Goal: Use online tool/utility: Utilize a website feature to perform a specific function

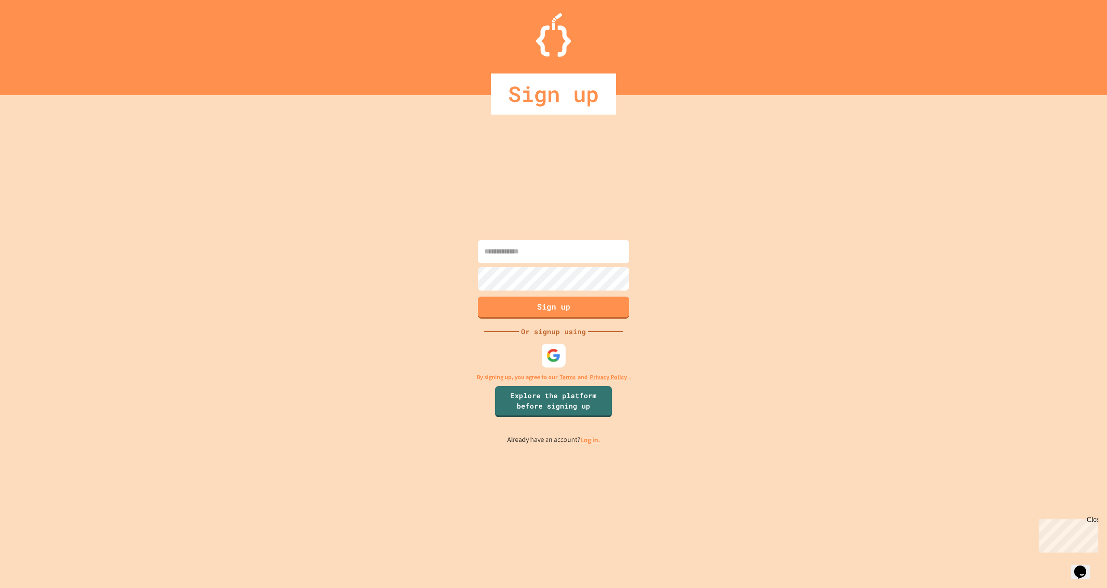
click at [558, 359] on img at bounding box center [554, 356] width 14 height 14
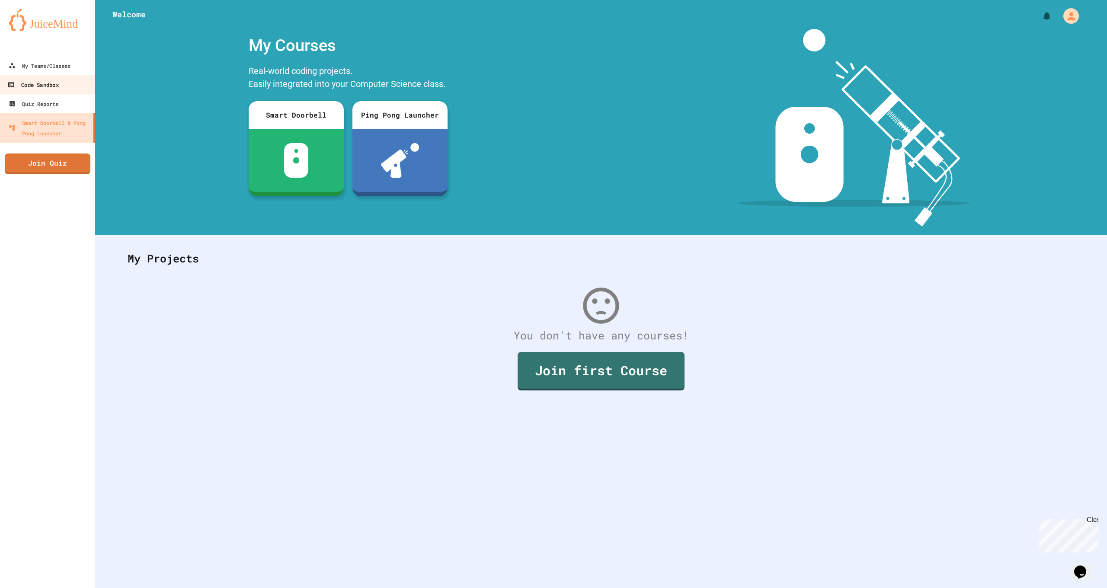
click at [64, 93] on link "Code Sandbox" at bounding box center [48, 84] width 98 height 19
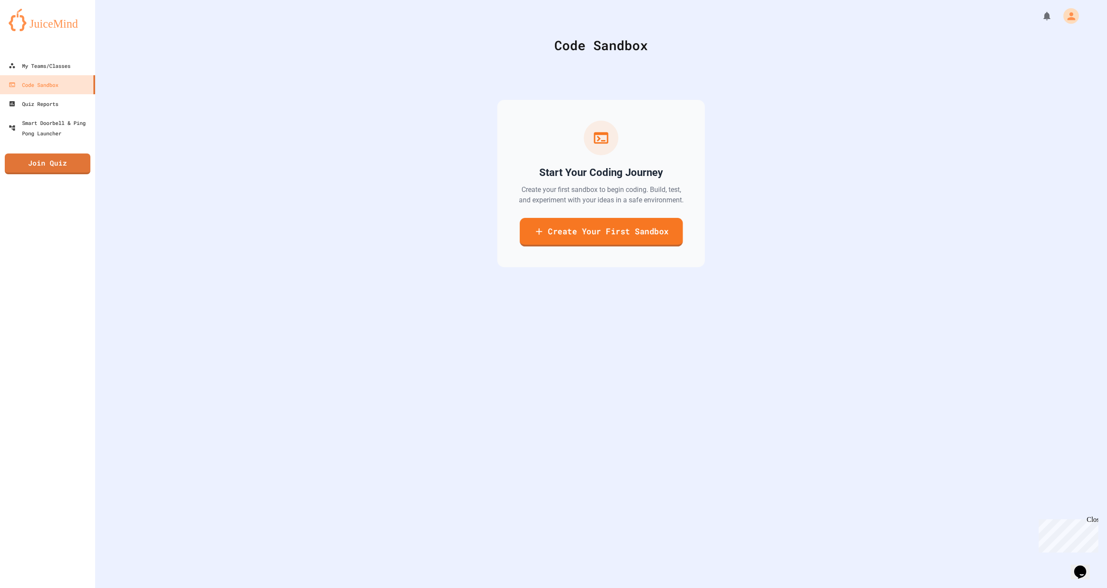
click at [554, 245] on link "Create Your First Sandbox" at bounding box center [600, 232] width 163 height 29
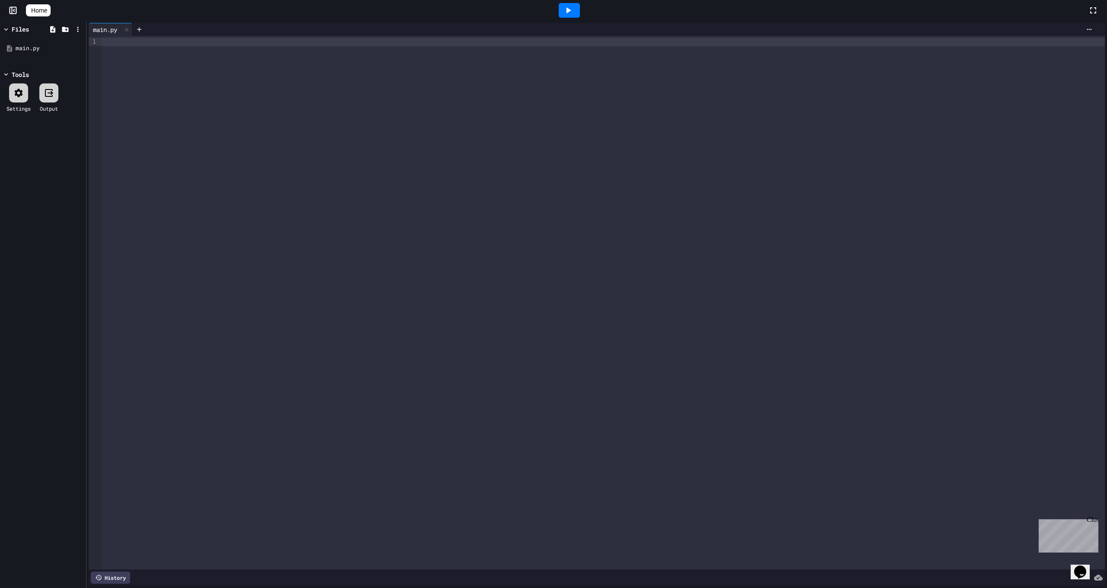
click at [536, 367] on div at bounding box center [603, 303] width 1003 height 534
